Goal: Task Accomplishment & Management: Manage account settings

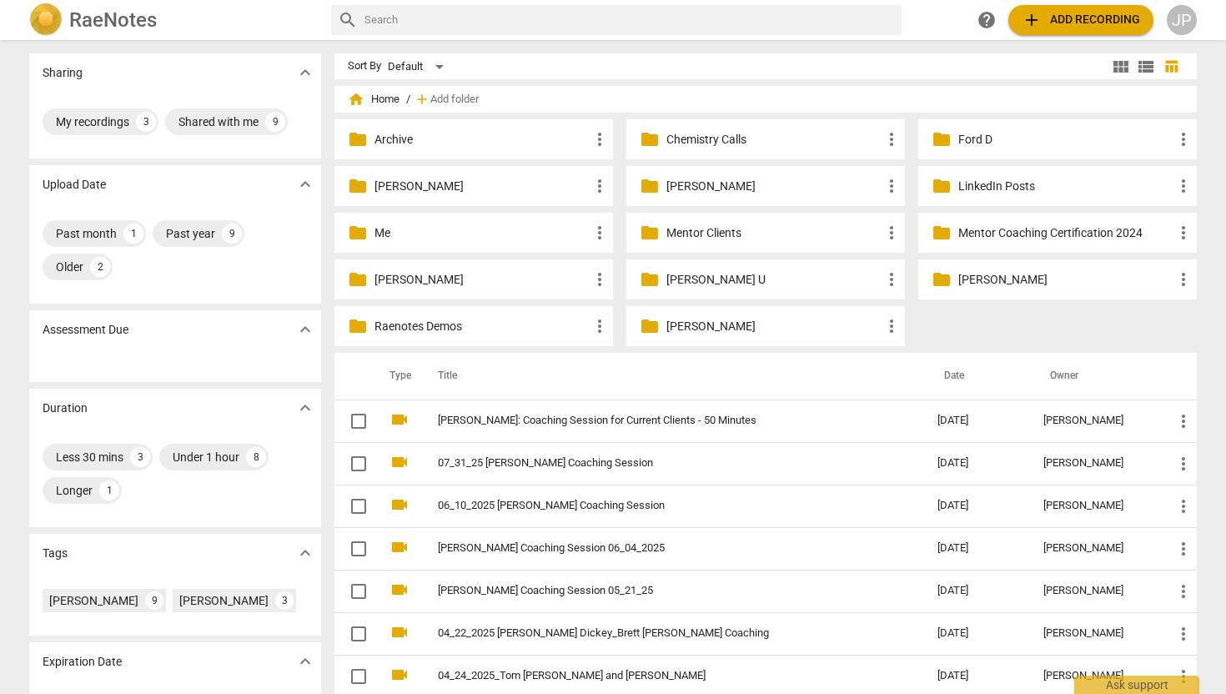
click at [394, 178] on p "[PERSON_NAME]" at bounding box center [481, 187] width 215 height 18
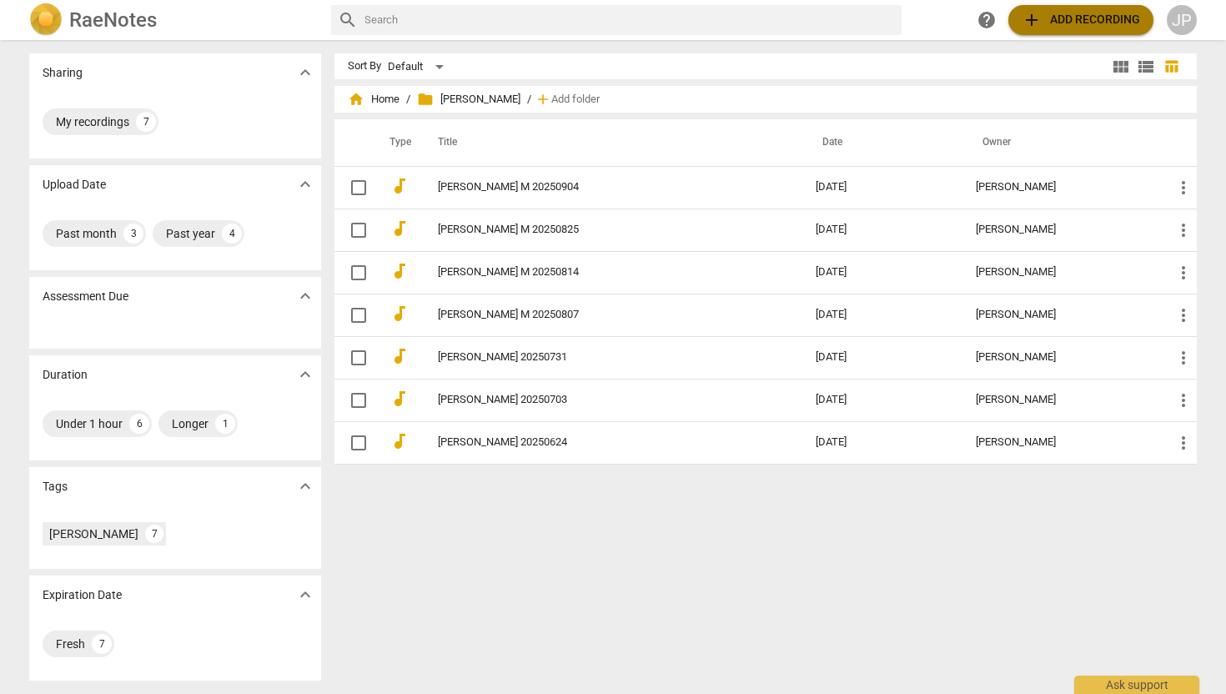
click at [1080, 22] on span "add Add recording" at bounding box center [1081, 20] width 118 height 20
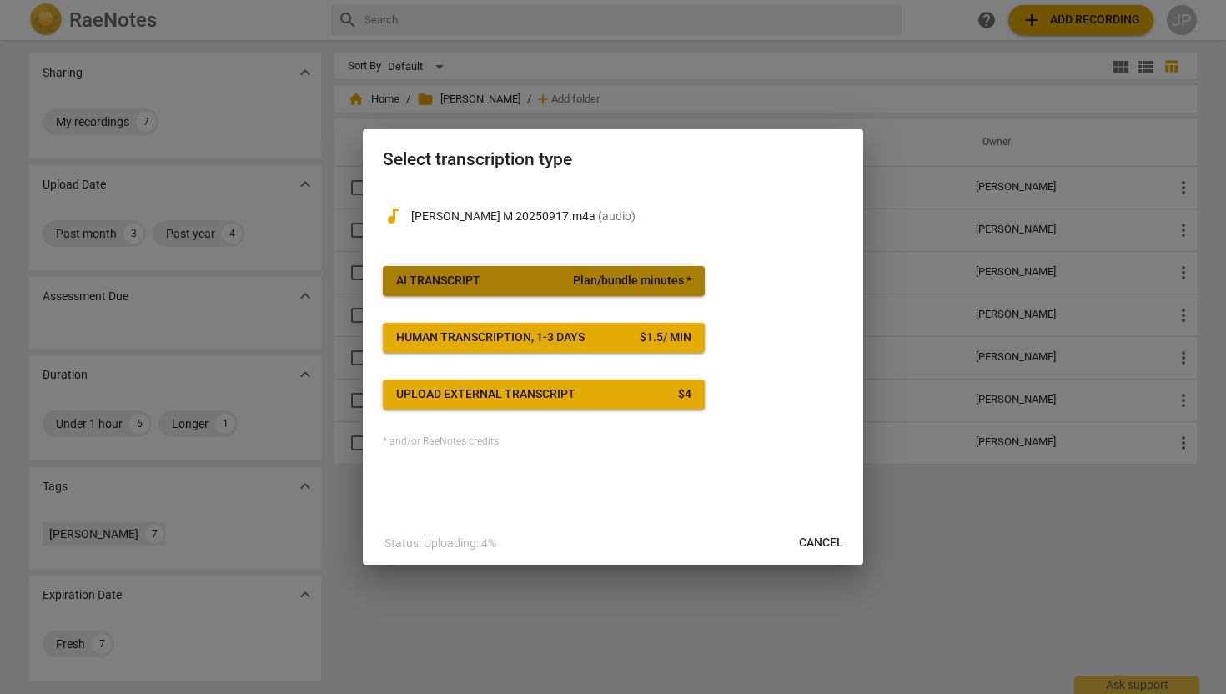
click at [484, 281] on span "AI Transcript Plan/bundle minutes *" at bounding box center [543, 281] width 295 height 17
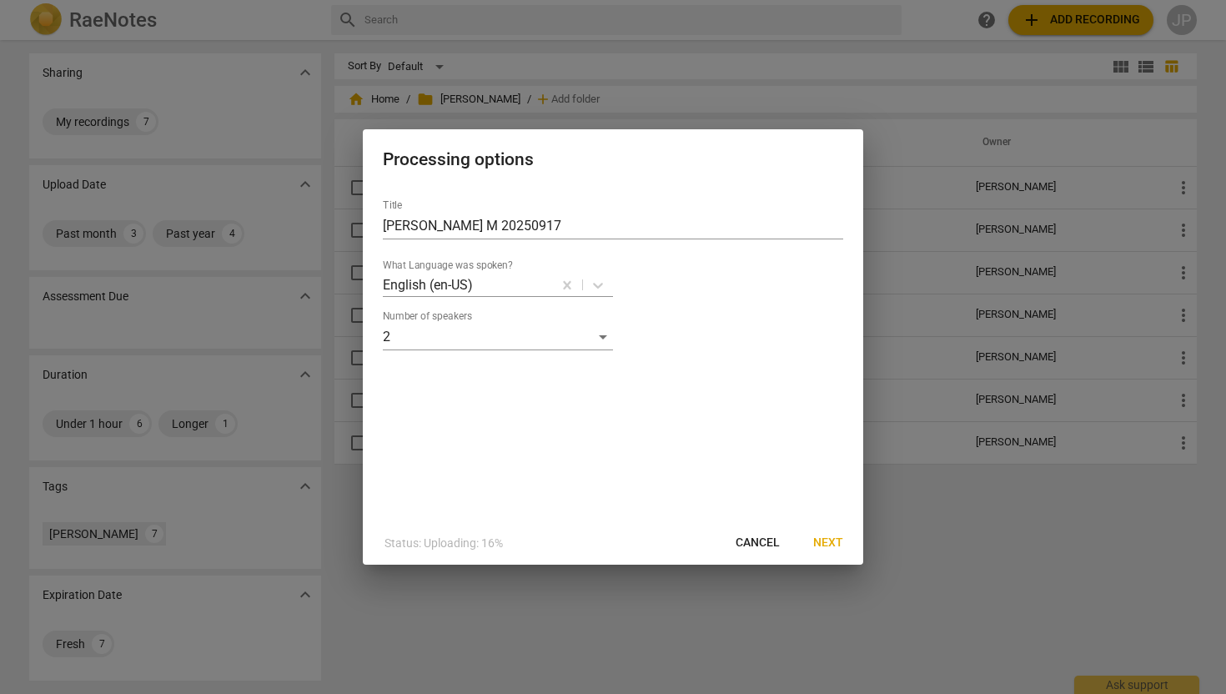
click at [836, 540] on span "Next" at bounding box center [828, 543] width 30 height 17
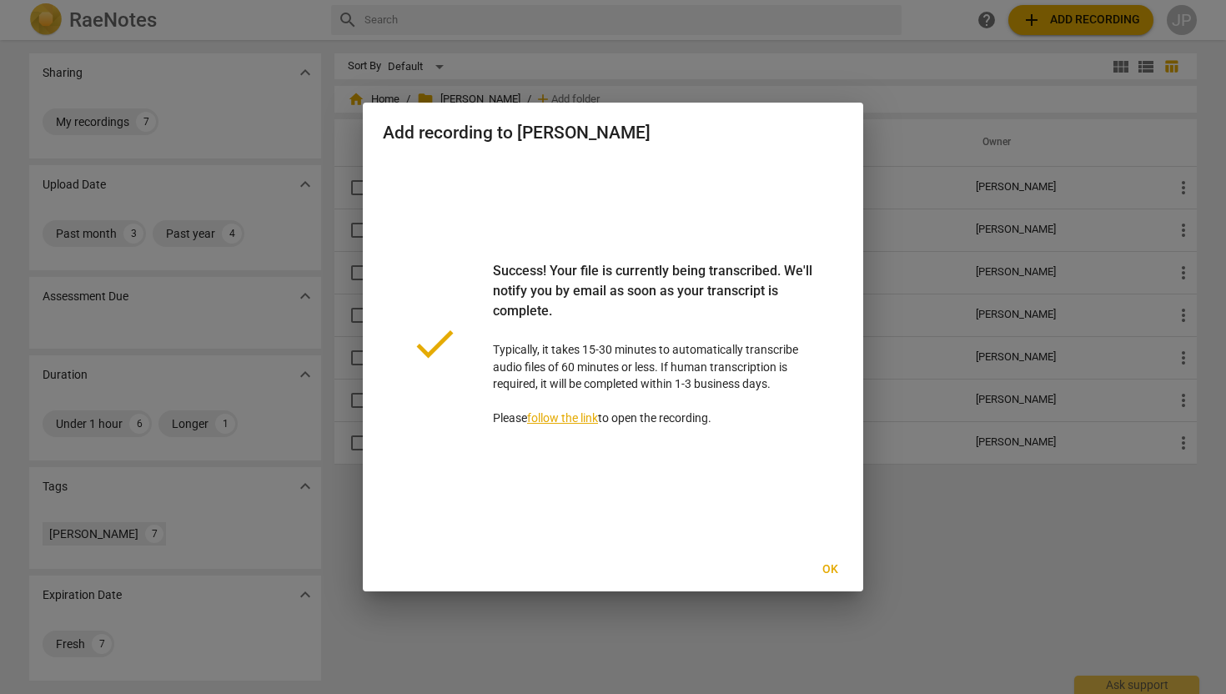
click at [831, 565] on span "Ok" at bounding box center [829, 569] width 27 height 17
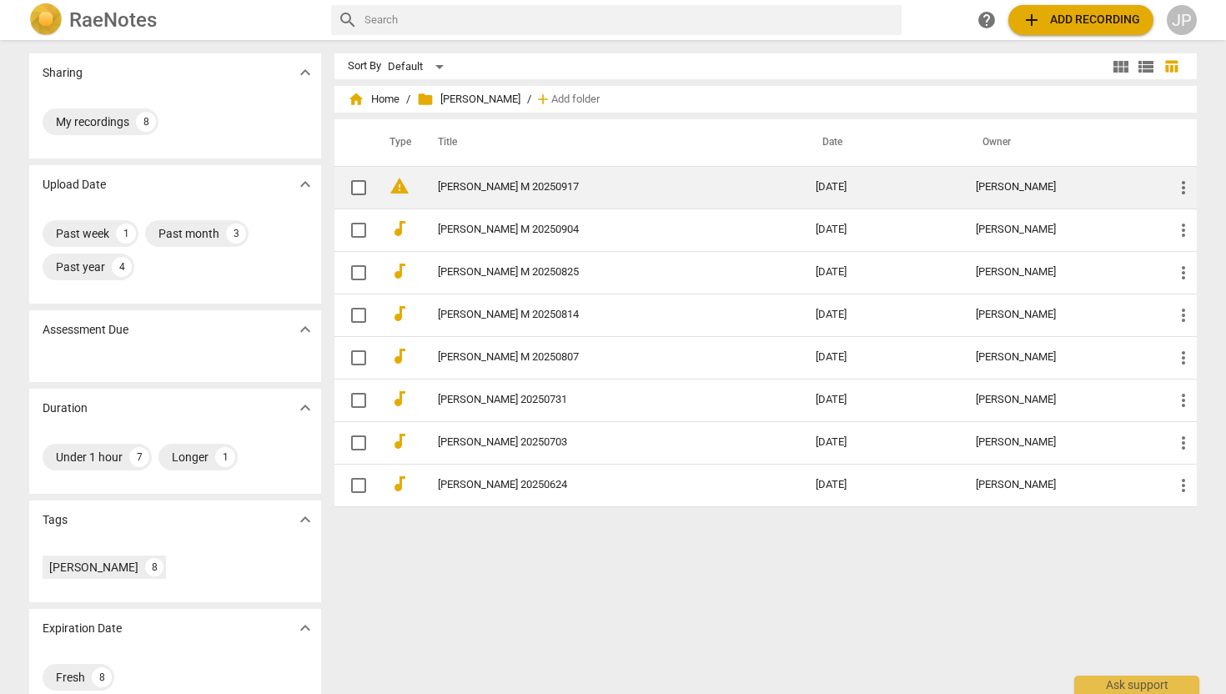
click at [400, 186] on span "warning" at bounding box center [399, 186] width 20 height 20
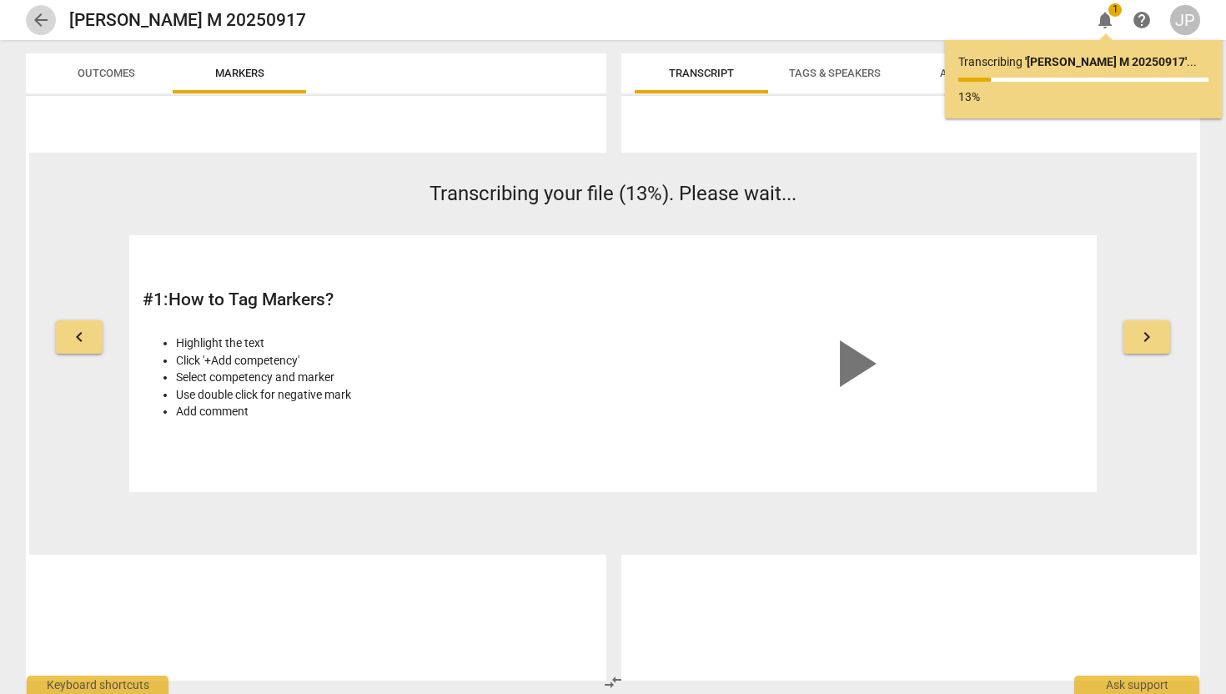
click at [46, 14] on span "arrow_back" at bounding box center [41, 20] width 20 height 20
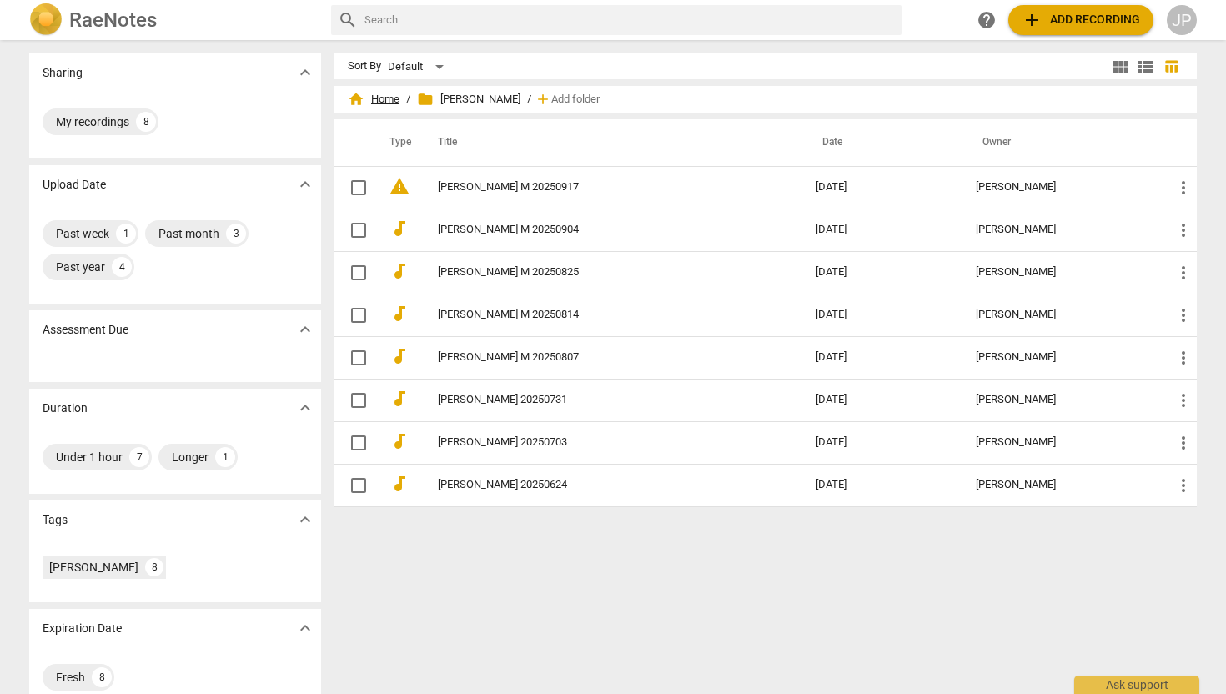
click at [389, 98] on span "home Home" at bounding box center [374, 99] width 52 height 17
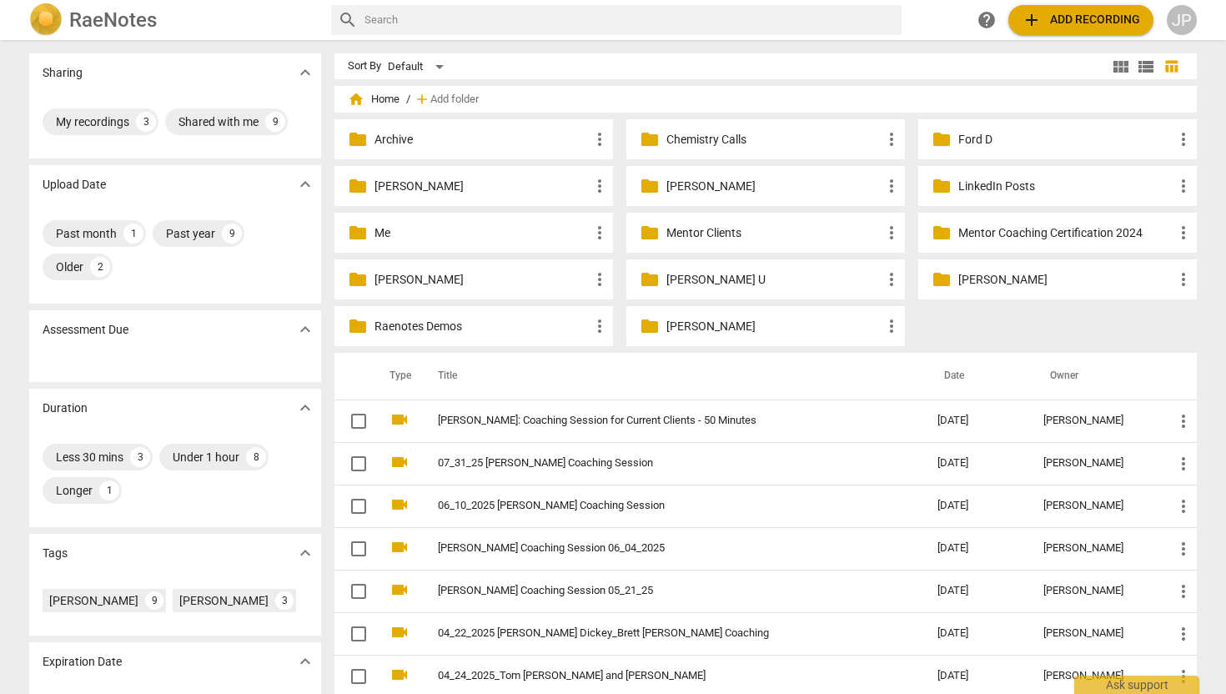
click at [983, 274] on p "[PERSON_NAME]" at bounding box center [1065, 280] width 215 height 18
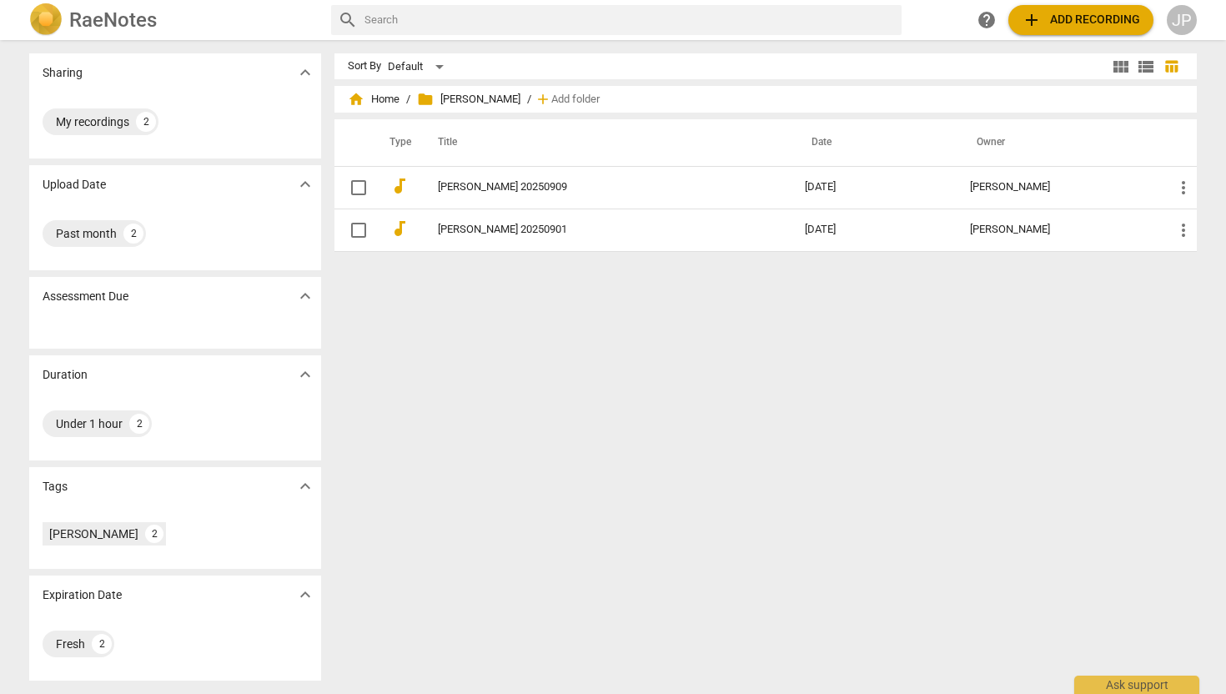
click at [1070, 16] on span "add Add recording" at bounding box center [1081, 20] width 118 height 20
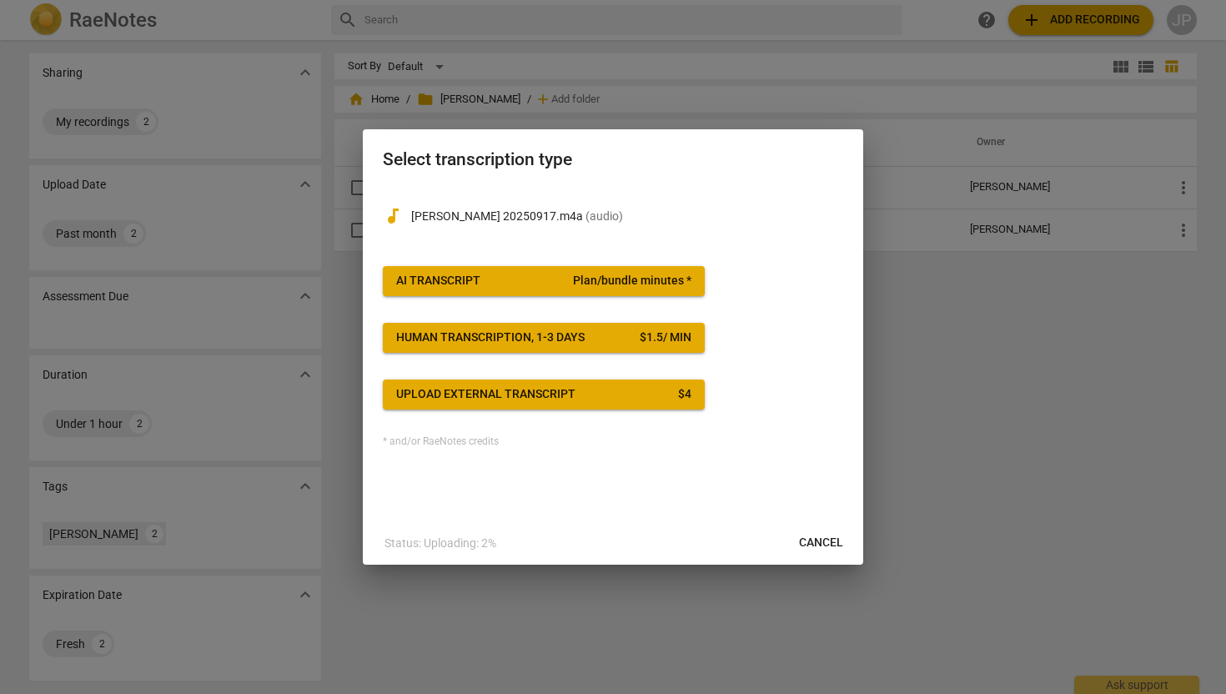
click at [521, 288] on span "AI Transcript Plan/bundle minutes *" at bounding box center [543, 281] width 295 height 17
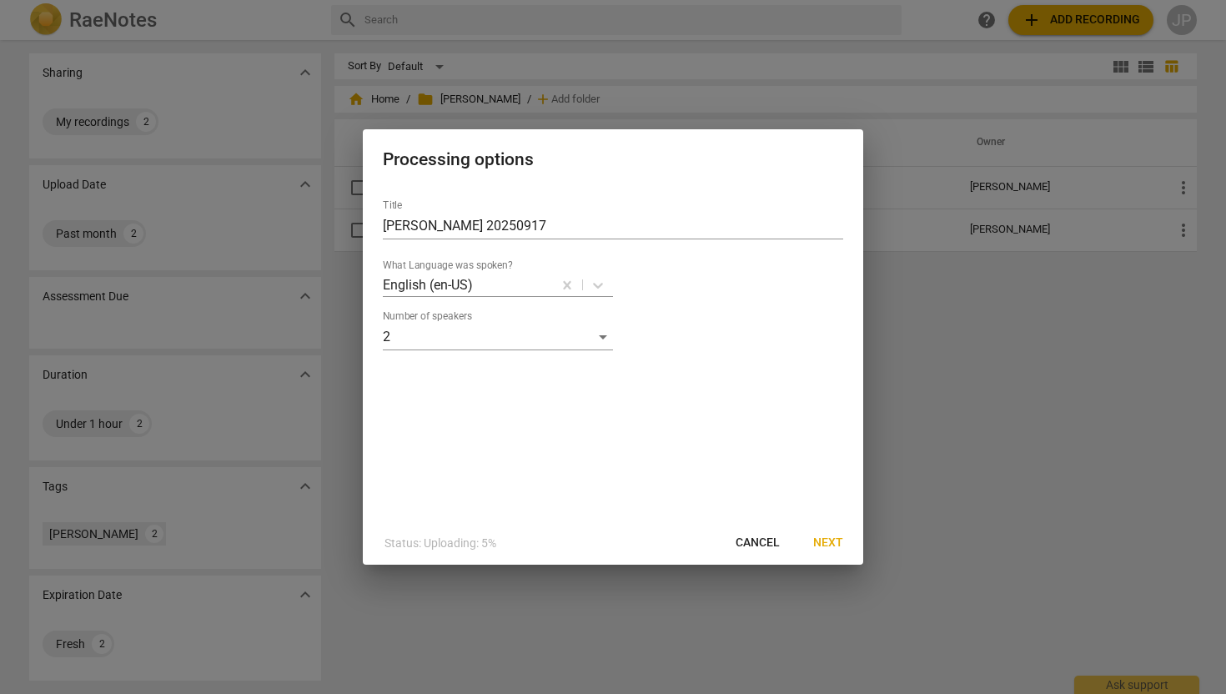
click at [831, 545] on span "Next" at bounding box center [828, 543] width 30 height 17
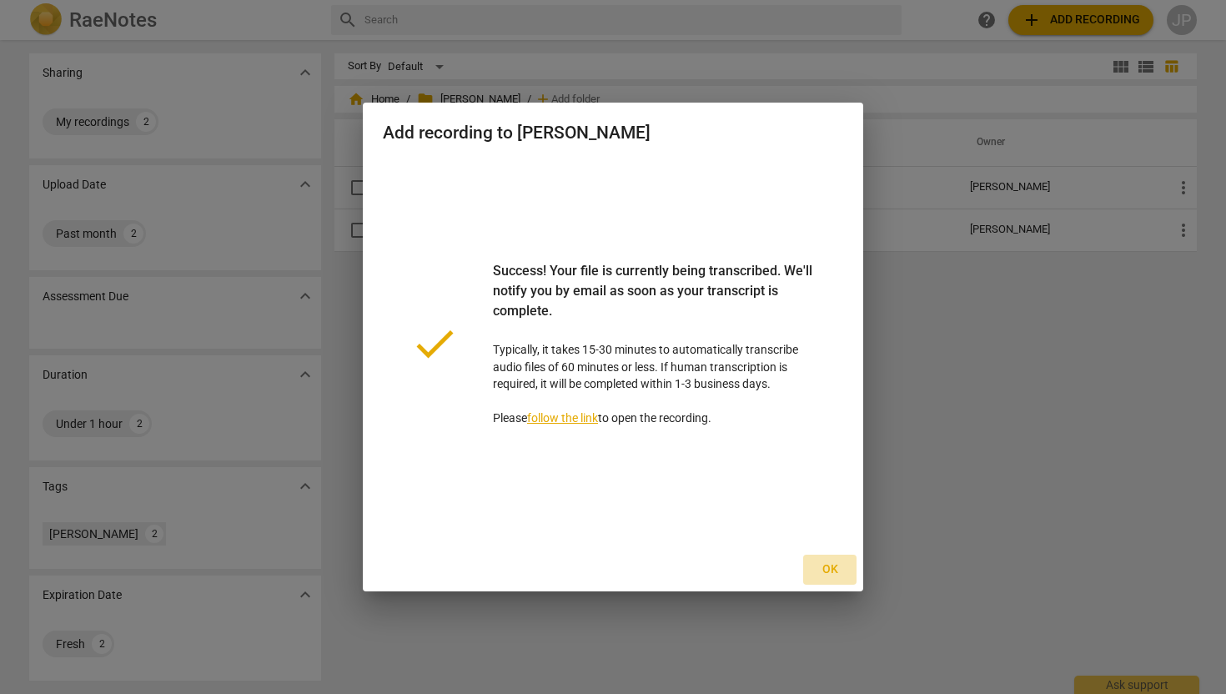
click at [831, 565] on span "Ok" at bounding box center [829, 569] width 27 height 17
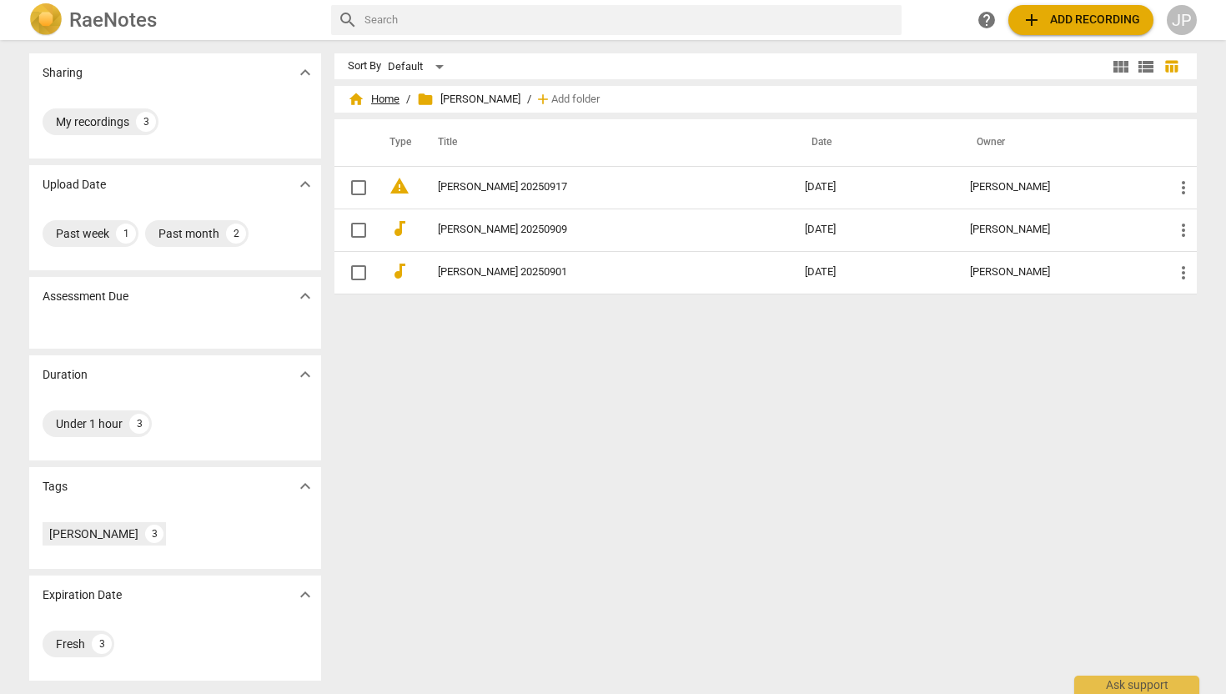
click at [378, 96] on span "home Home" at bounding box center [374, 99] width 52 height 17
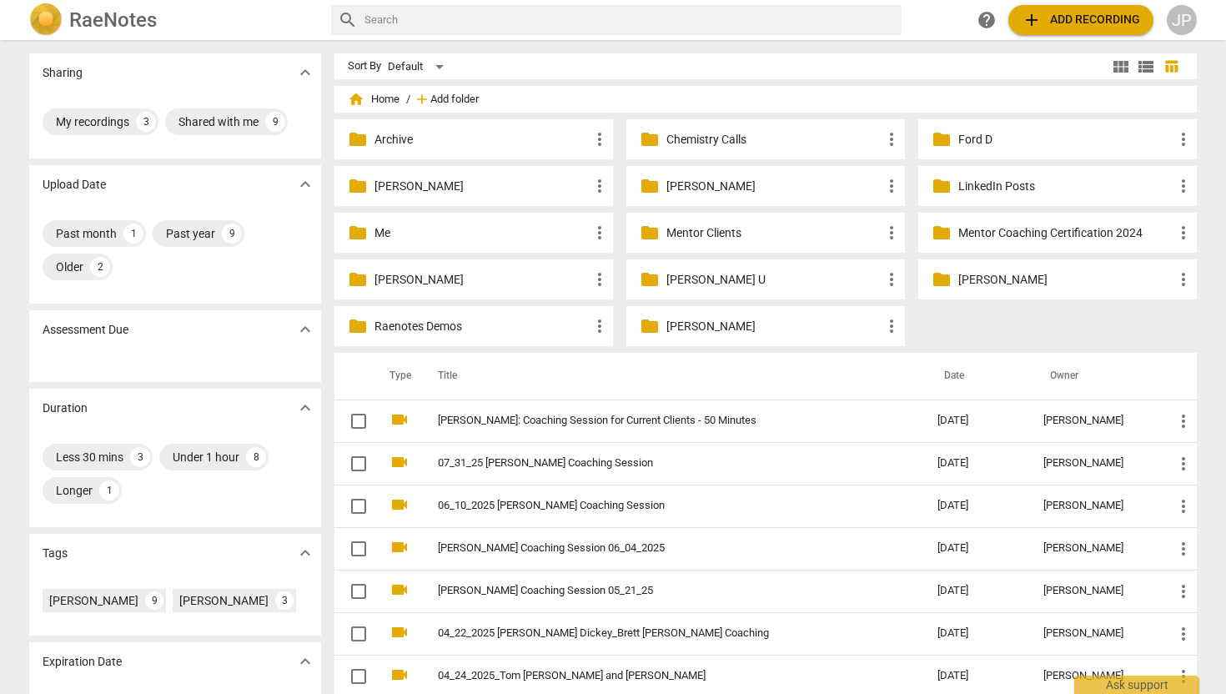
click at [456, 99] on span "Add folder" at bounding box center [454, 99] width 48 height 13
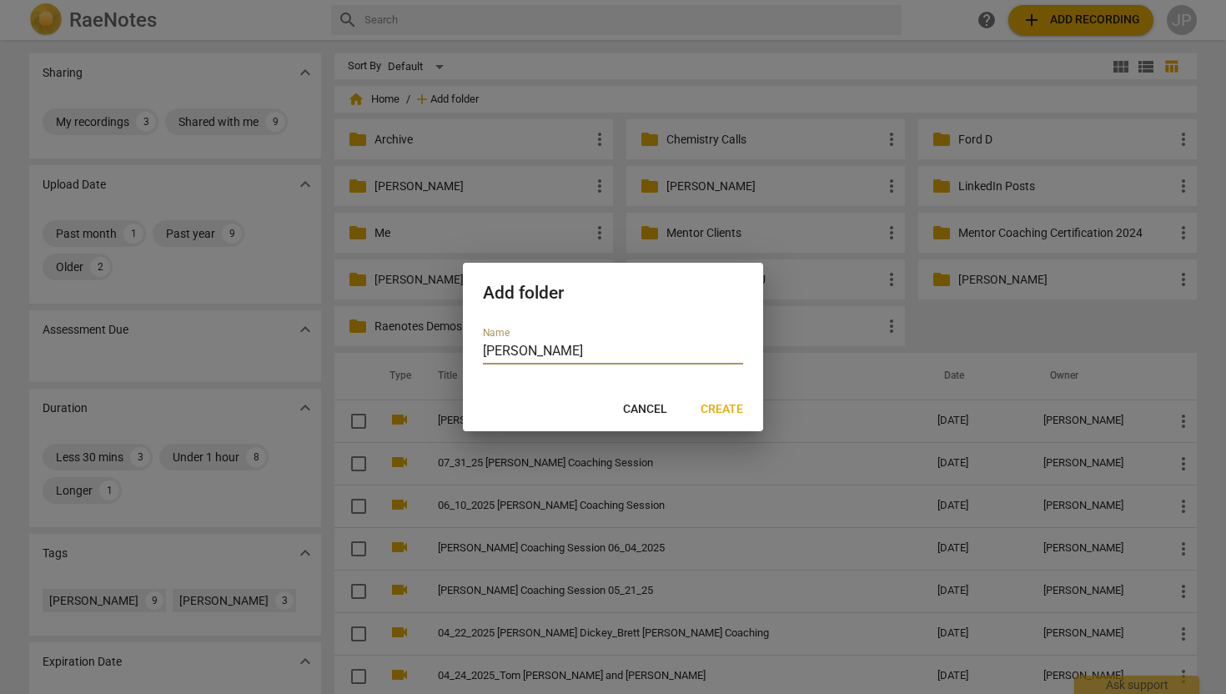
type input "[PERSON_NAME]"
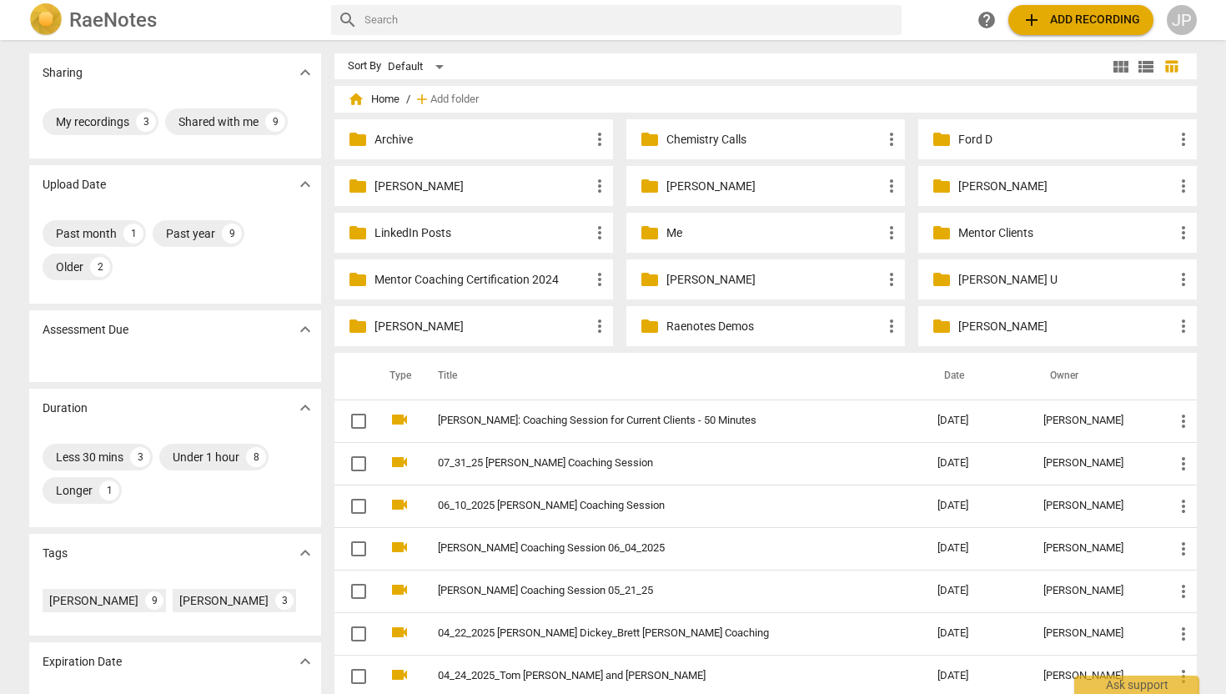
click at [435, 190] on p "[PERSON_NAME]" at bounding box center [481, 187] width 215 height 18
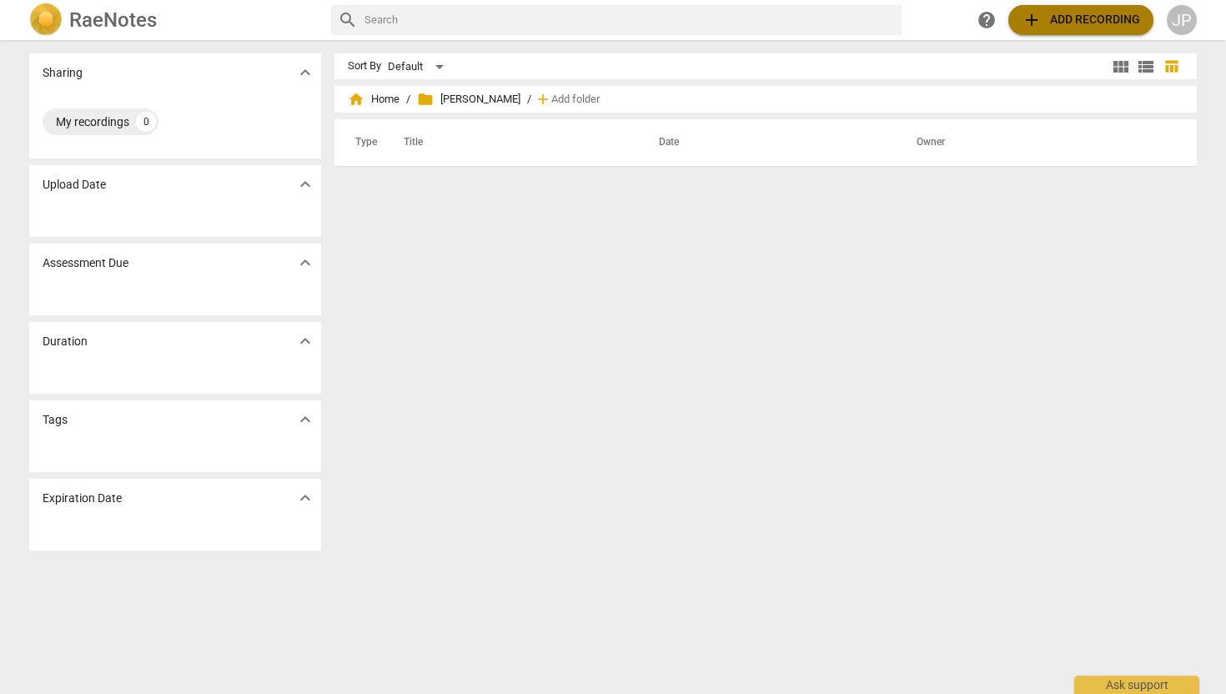
click at [1062, 19] on span "add Add recording" at bounding box center [1081, 20] width 118 height 20
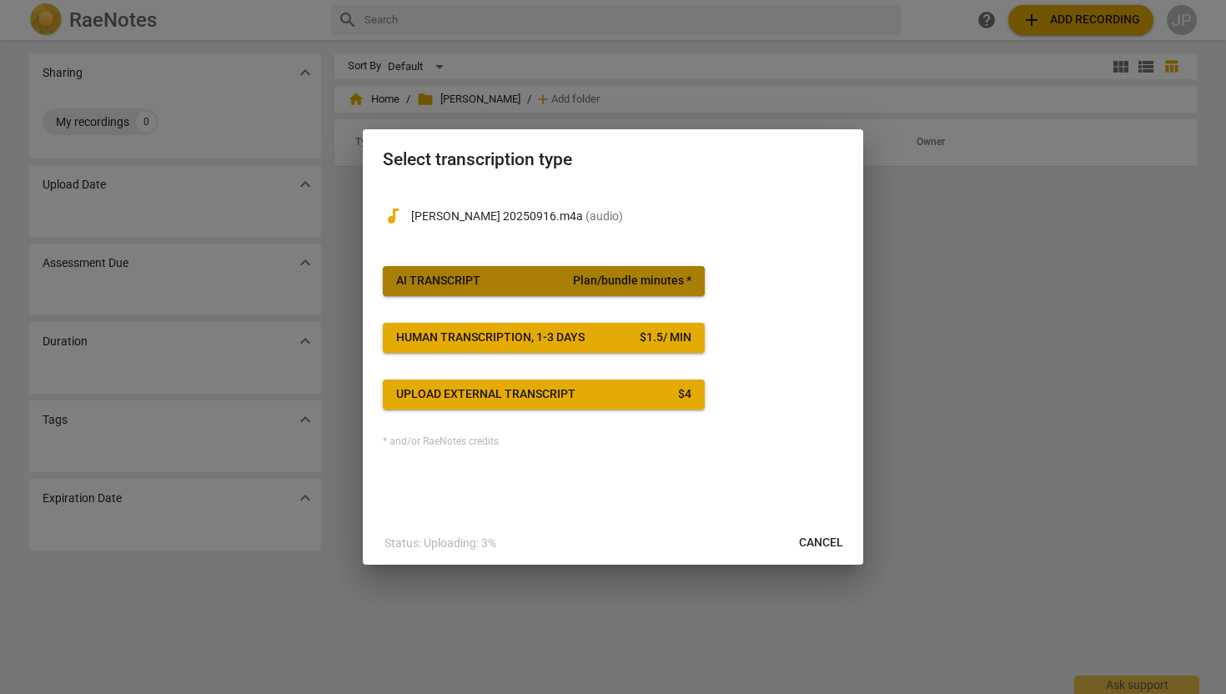
click at [473, 285] on div "AI Transcript" at bounding box center [438, 281] width 84 height 17
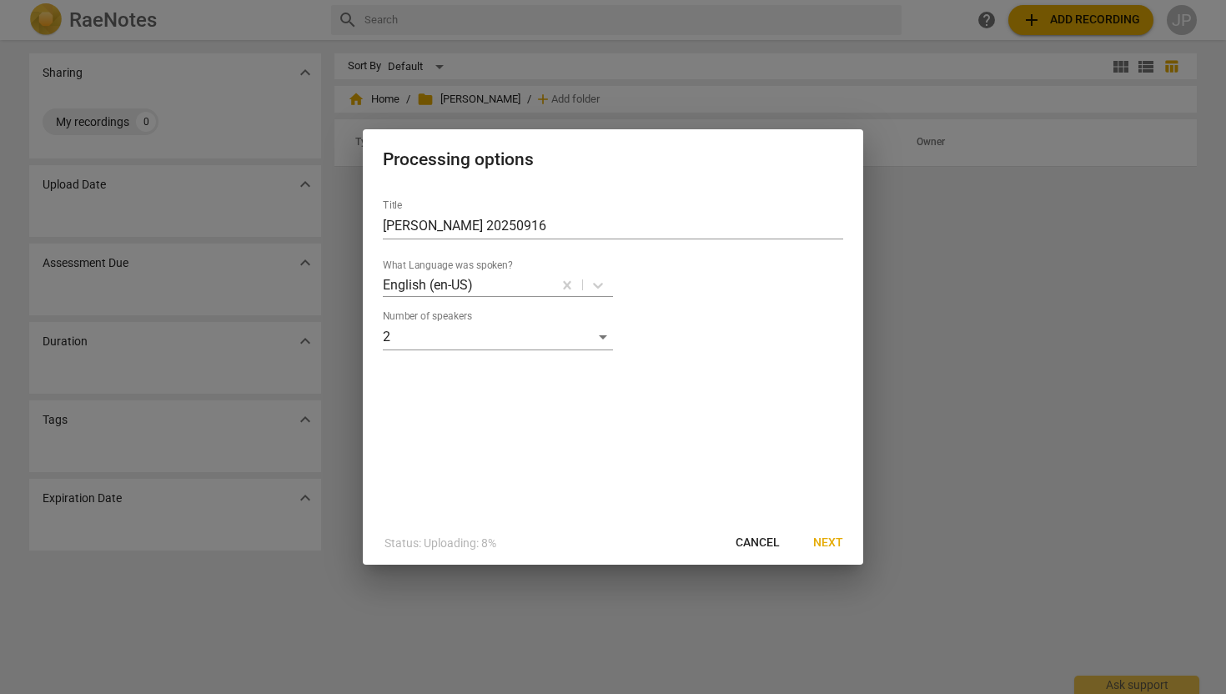
click at [831, 534] on button "Next" at bounding box center [828, 543] width 57 height 30
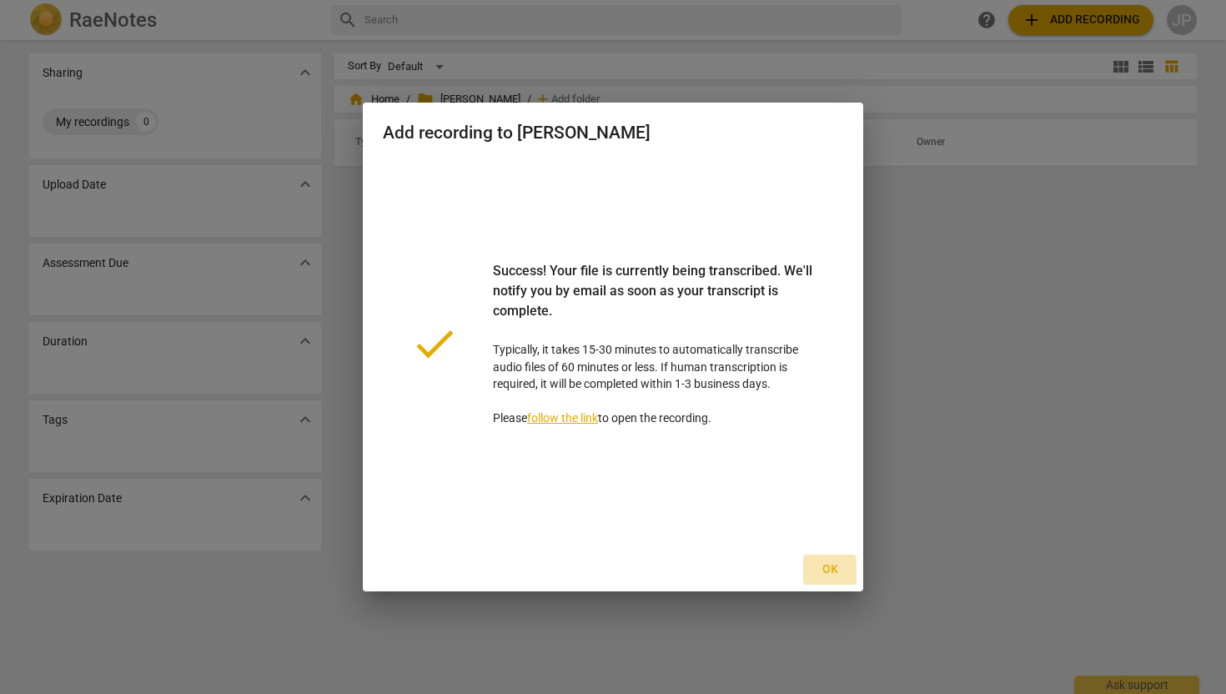
click at [837, 574] on span "Ok" at bounding box center [829, 569] width 27 height 17
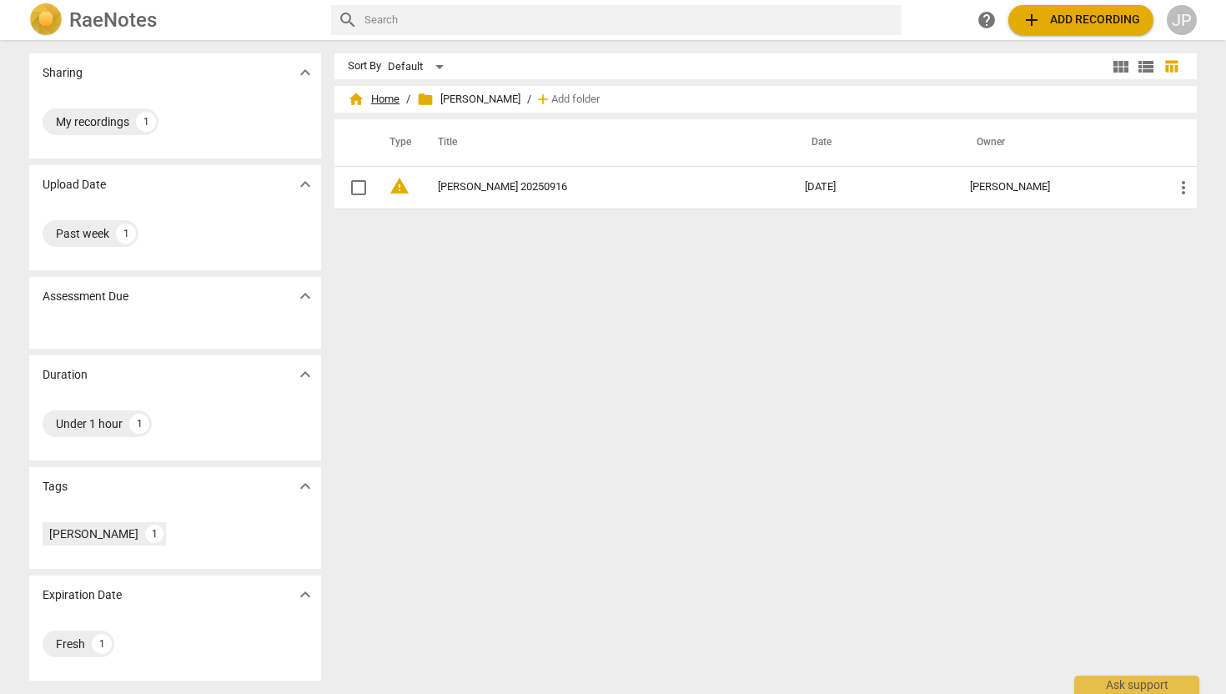
click at [379, 93] on span "home Home" at bounding box center [374, 99] width 52 height 17
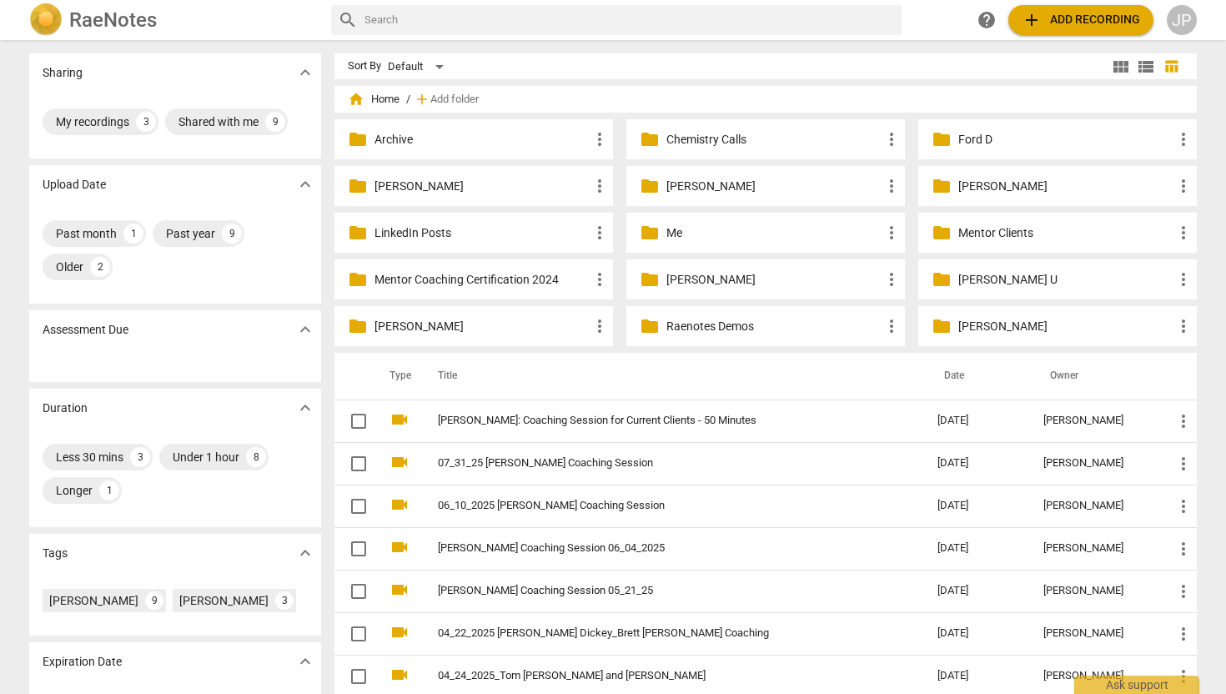
click at [680, 190] on p "[PERSON_NAME]" at bounding box center [773, 187] width 215 height 18
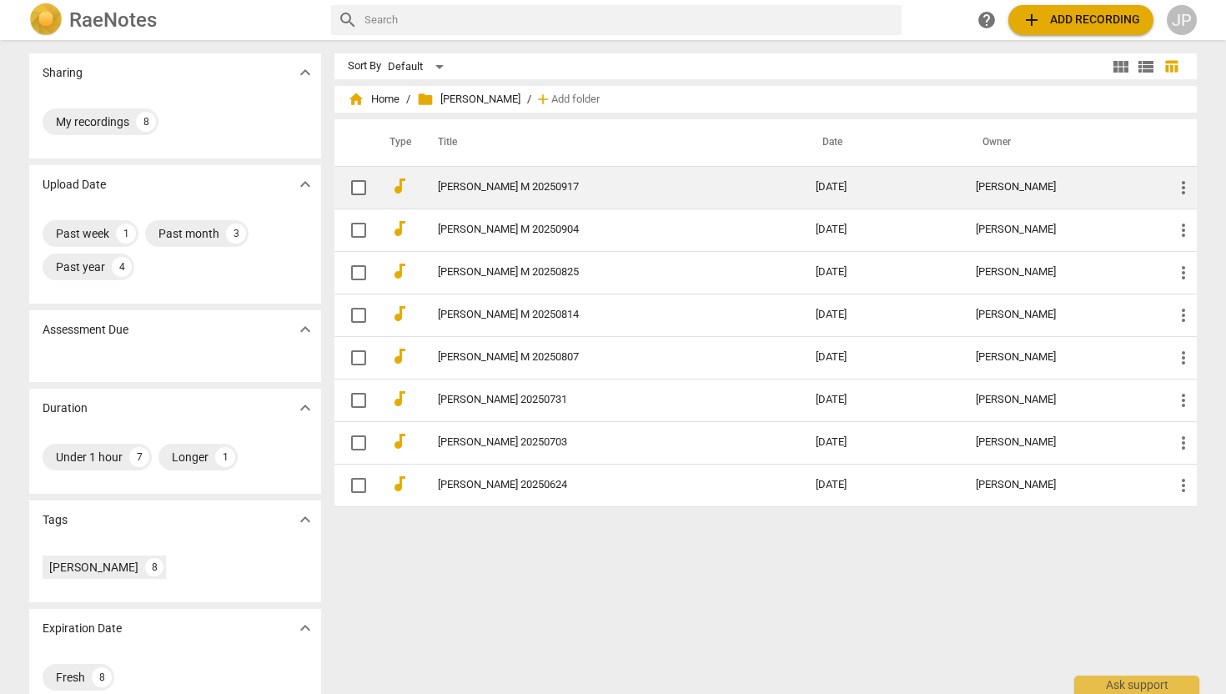
click at [1180, 175] on td "more_vert" at bounding box center [1178, 187] width 37 height 43
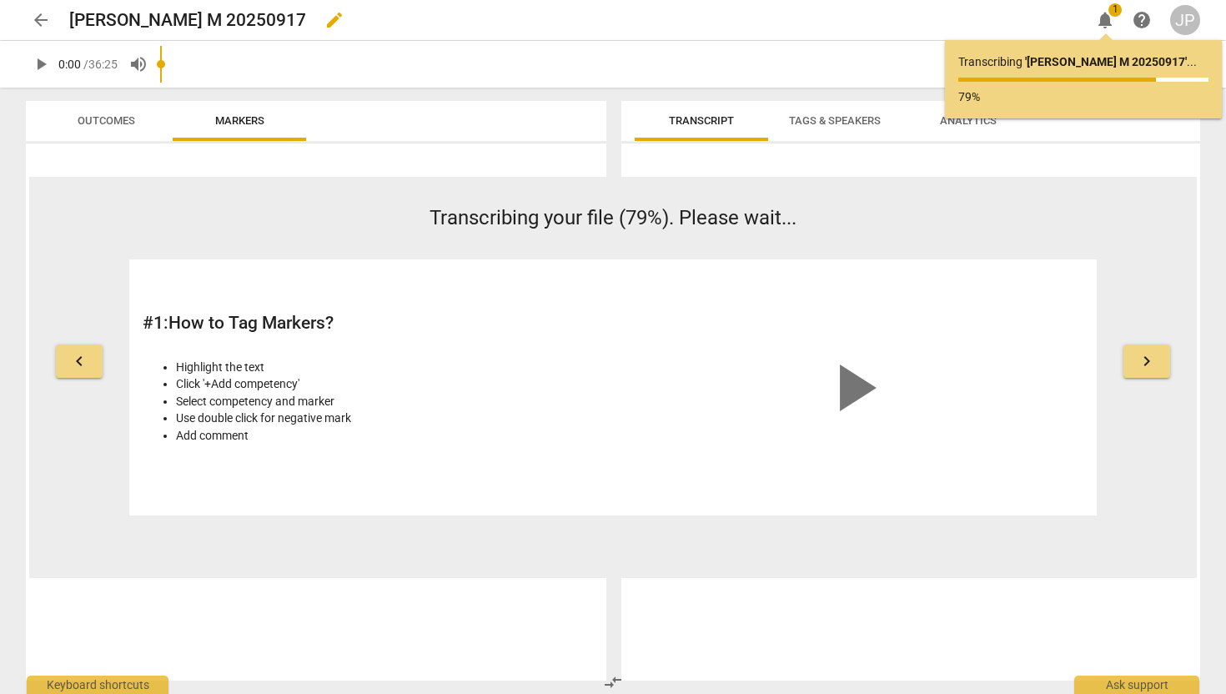
click at [324, 10] on span "edit" at bounding box center [334, 20] width 20 height 20
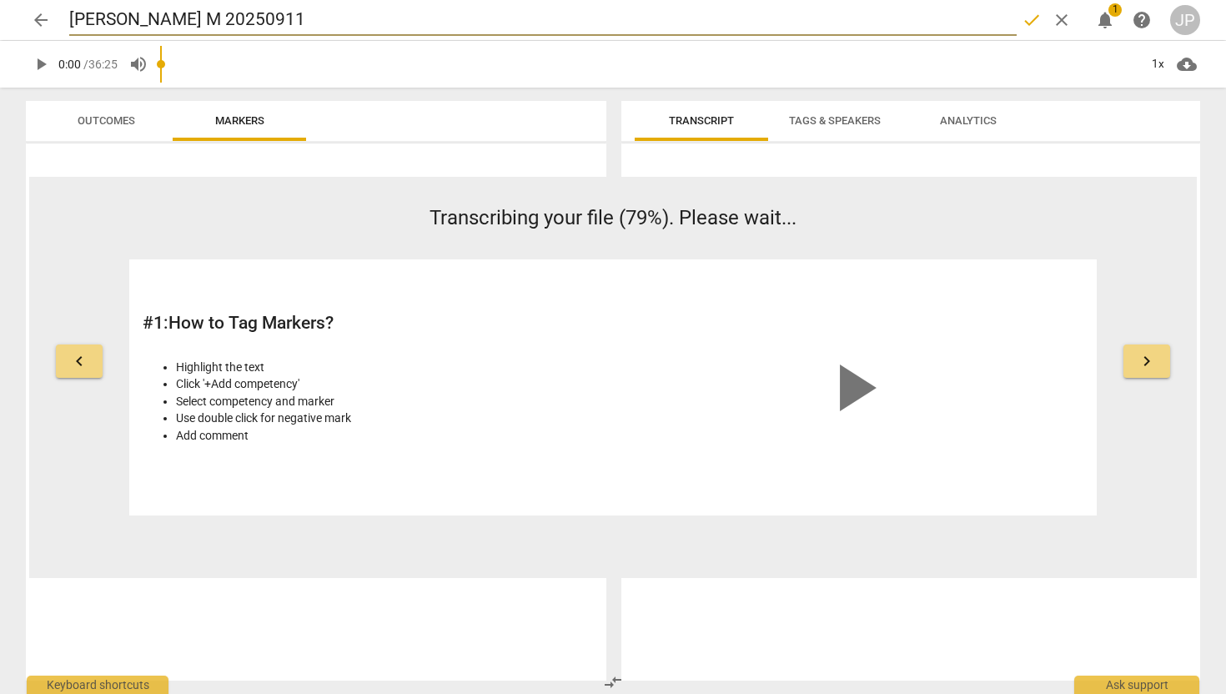
type input "[PERSON_NAME] M 20250911"
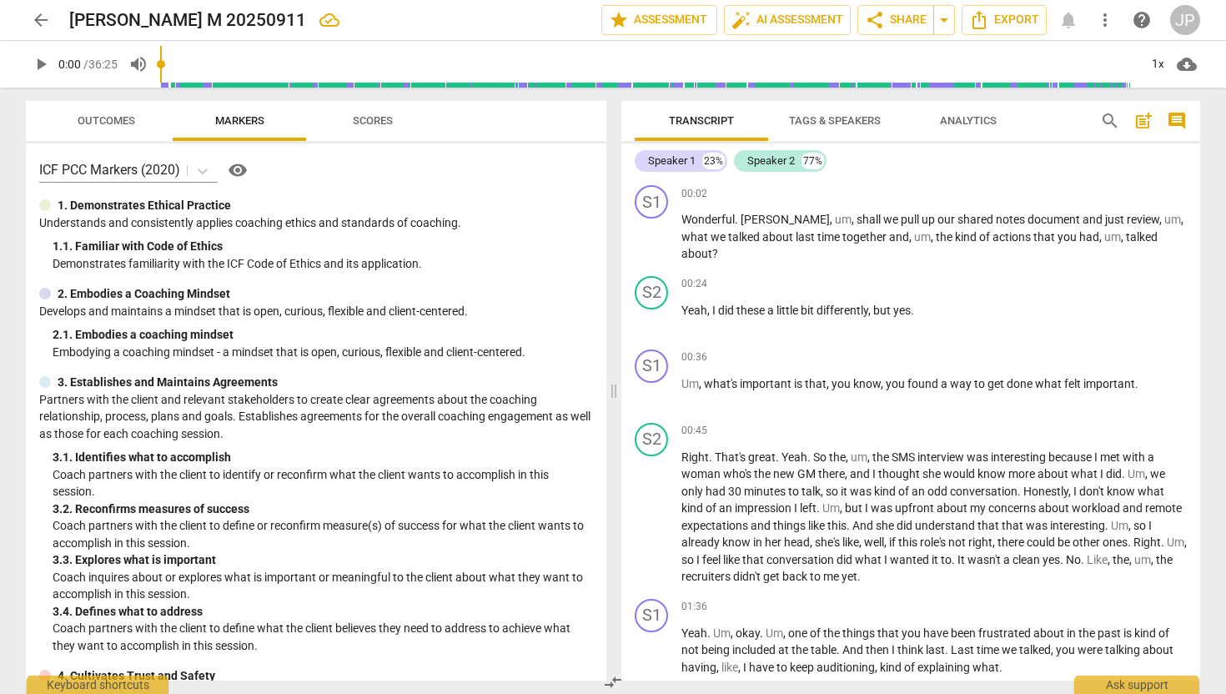
click at [33, 19] on span "arrow_back" at bounding box center [41, 20] width 20 height 20
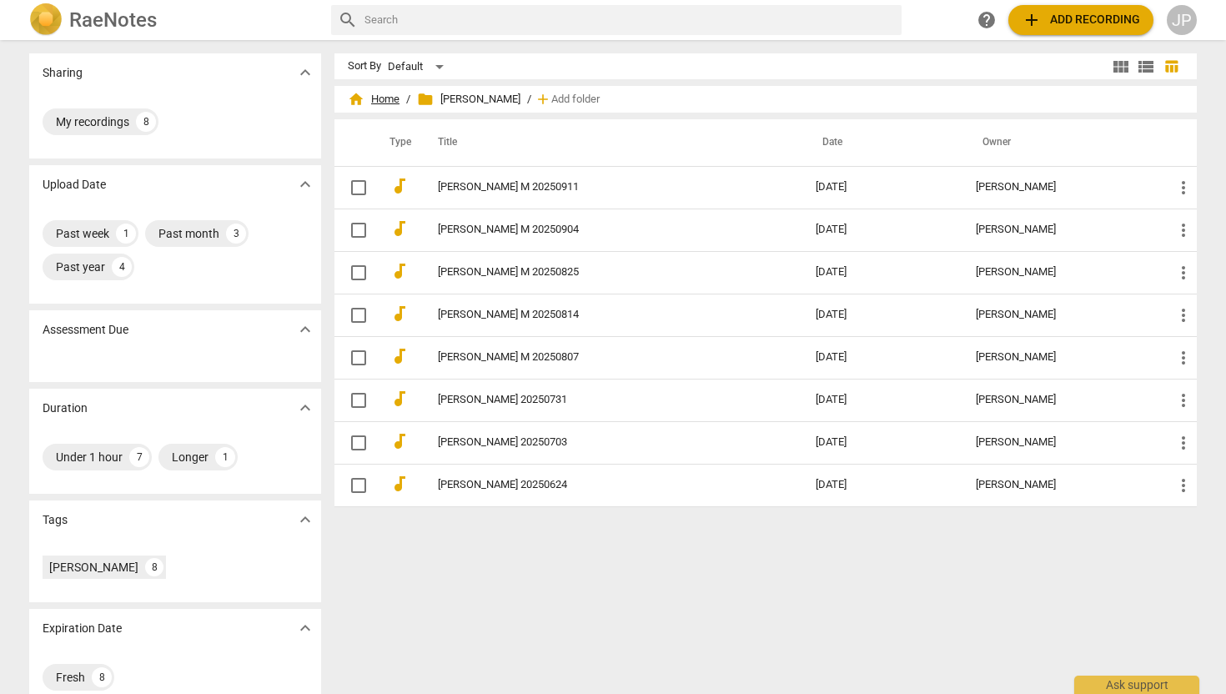
click at [385, 100] on span "home Home" at bounding box center [374, 99] width 52 height 17
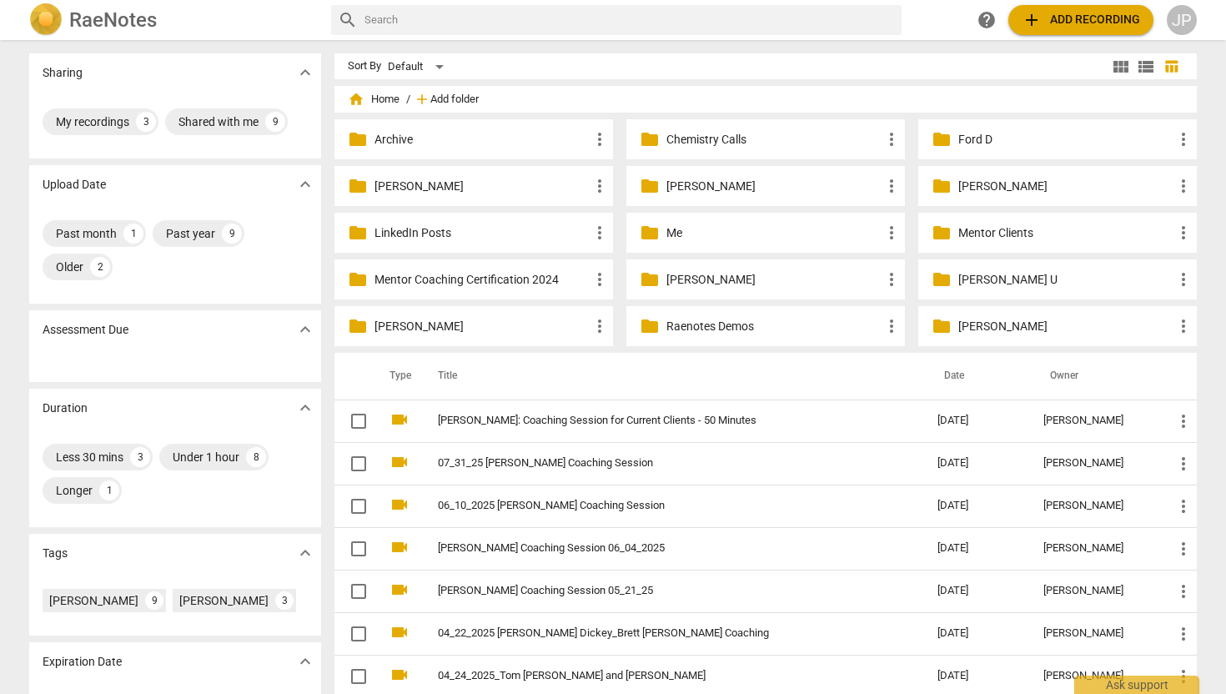
click at [464, 103] on span "Add folder" at bounding box center [454, 99] width 48 height 13
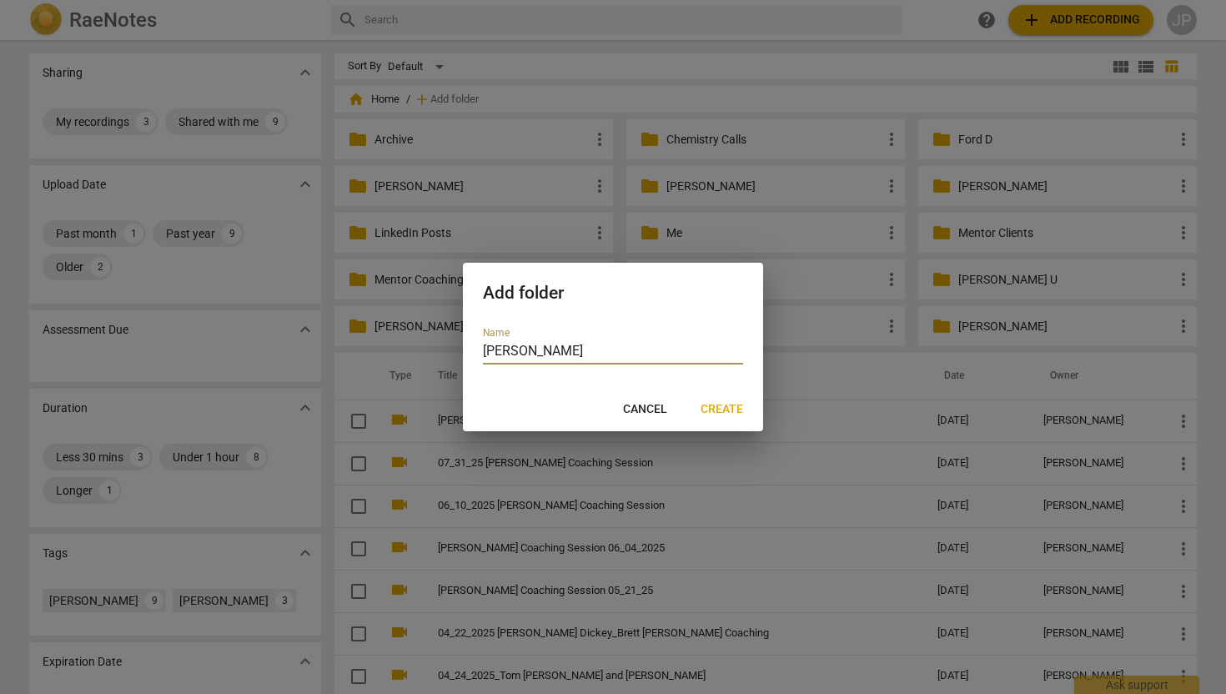
type input "[PERSON_NAME]"
click at [634, 404] on span "Cancel" at bounding box center [645, 409] width 44 height 17
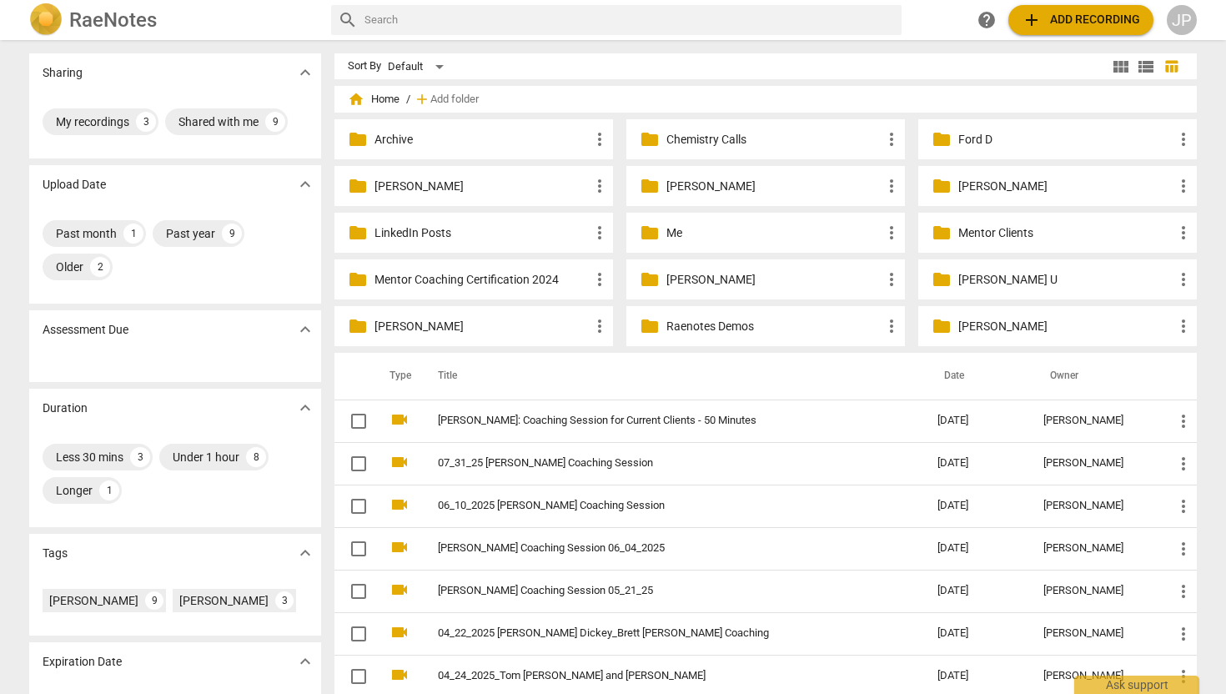
click at [419, 188] on p "[PERSON_NAME]" at bounding box center [481, 187] width 215 height 18
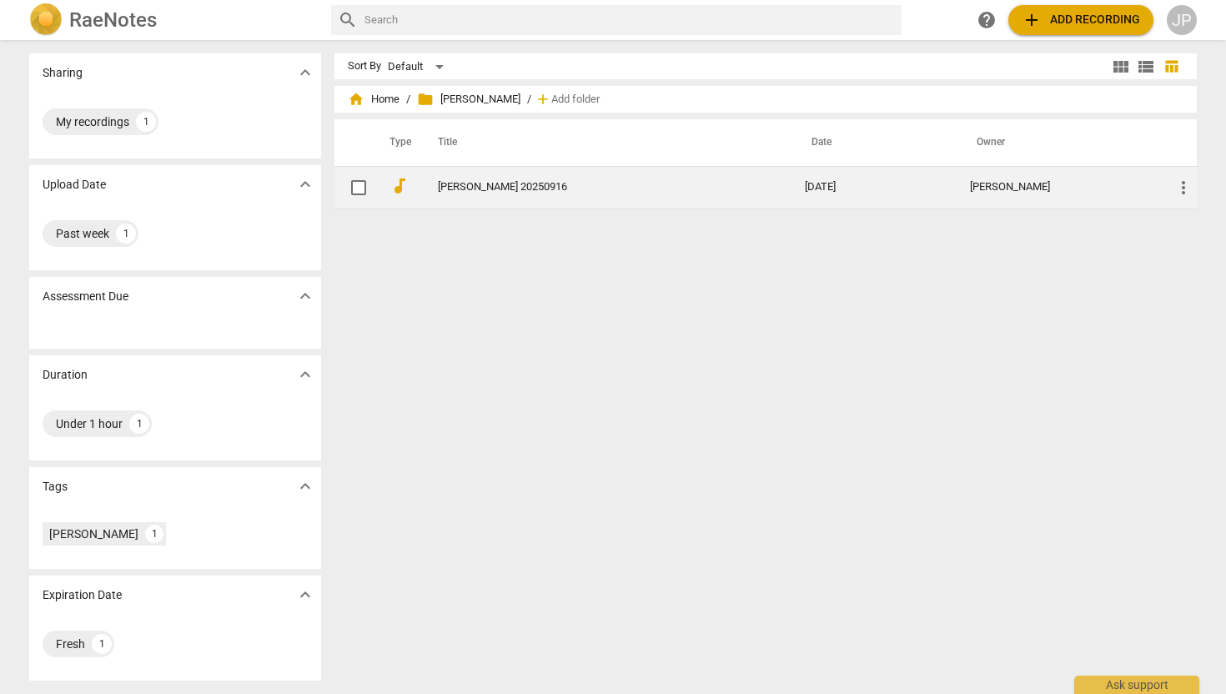
click at [463, 187] on link "[PERSON_NAME] 20250916" at bounding box center [591, 187] width 307 height 13
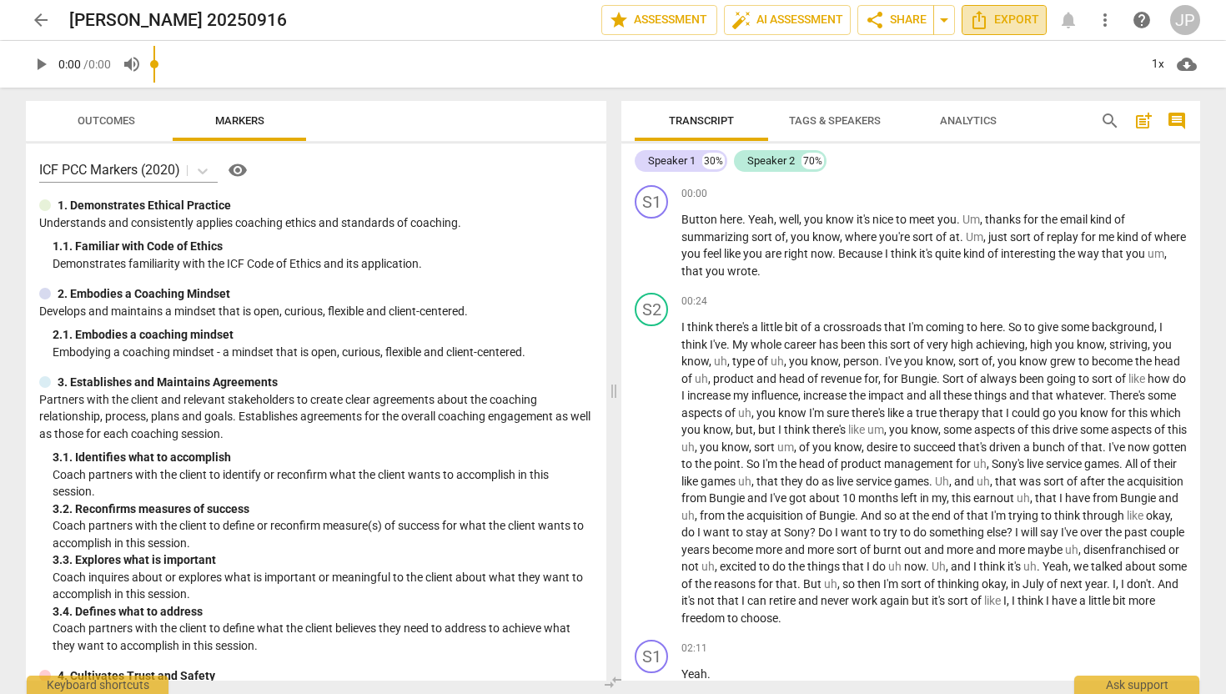
click at [1002, 13] on span "Export" at bounding box center [1004, 20] width 70 height 20
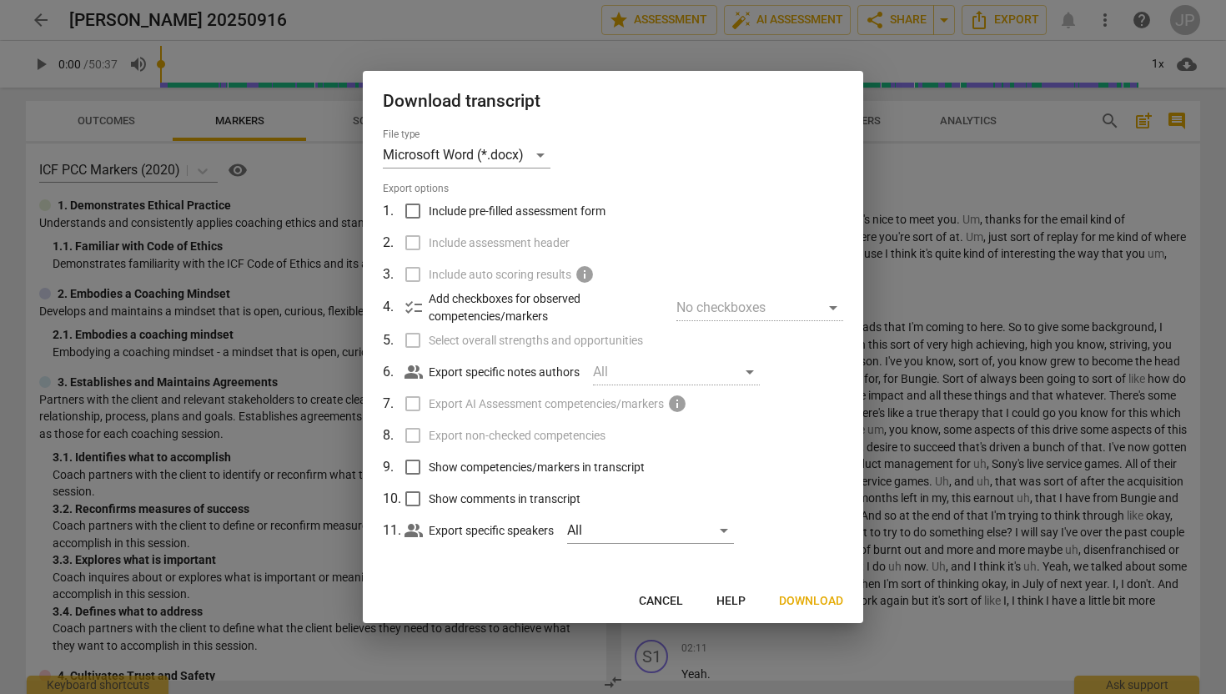
click at [816, 587] on button "Download" at bounding box center [811, 601] width 91 height 30
